Goal: Task Accomplishment & Management: Complete application form

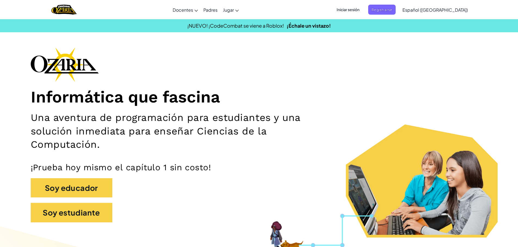
click at [358, 11] on span "Iniciar sesión" at bounding box center [347, 10] width 29 height 10
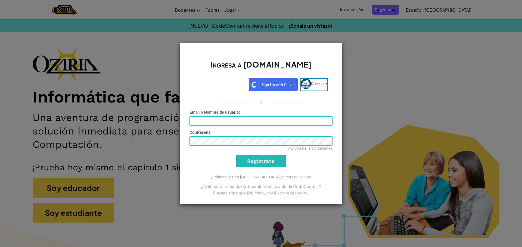
click at [271, 121] on input "Email o Nombre de usuario :" at bounding box center [260, 121] width 143 height 9
type input "[EMAIL_ADDRESS][DOMAIN_NAME]"
click at [236, 155] on input "Regístrate" at bounding box center [260, 161] width 49 height 12
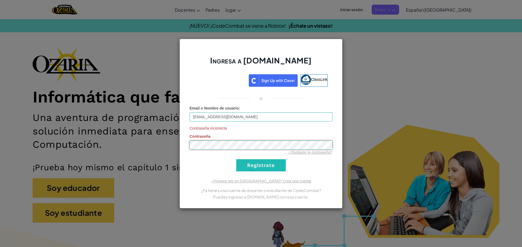
click at [236, 159] on input "Regístrate" at bounding box center [260, 165] width 49 height 12
